Goal: Task Accomplishment & Management: Manage account settings

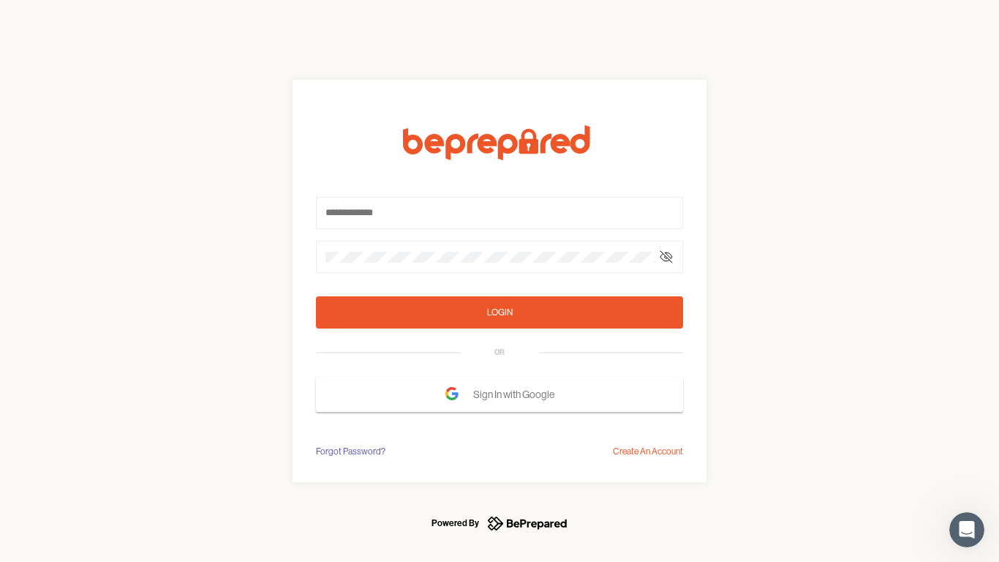
click at [500, 281] on form "Login OR Sign In with Google" at bounding box center [499, 268] width 367 height 287
click at [667, 257] on icon at bounding box center [667, 257] width 12 height 12
click at [500, 312] on div "Login" at bounding box center [500, 312] width 26 height 15
click at [500, 394] on span "Sign In with Google" at bounding box center [517, 394] width 89 height 26
click at [350, 451] on div "Forgot Password?" at bounding box center [351, 451] width 70 height 15
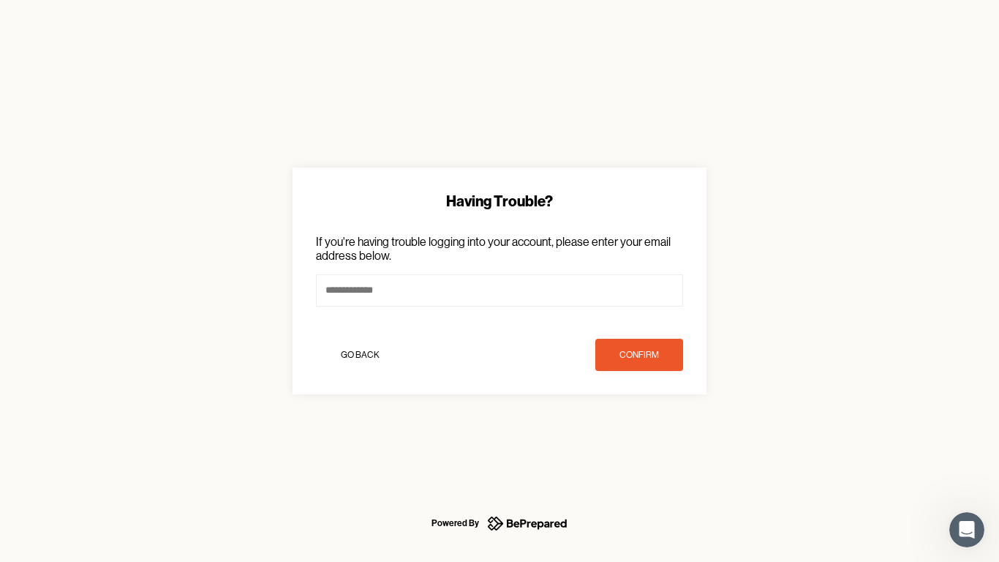
click at [648, 451] on div "Having Trouble? If you're having trouble logging into your account, please ente…" at bounding box center [499, 281] width 999 height 562
click at [967, 530] on icon "Open Intercom Messenger" at bounding box center [968, 530] width 24 height 24
